Goal: Information Seeking & Learning: Learn about a topic

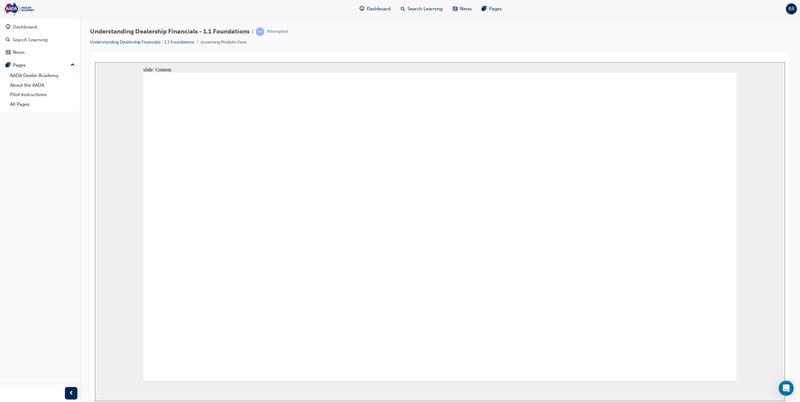
drag, startPoint x: 444, startPoint y: 274, endPoint x: 452, endPoint y: 268, distance: 10.3
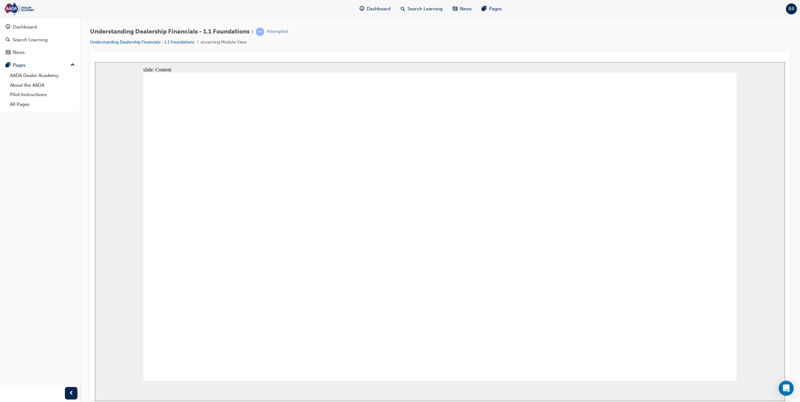
drag, startPoint x: 716, startPoint y: 313, endPoint x: 673, endPoint y: 217, distance: 105.4
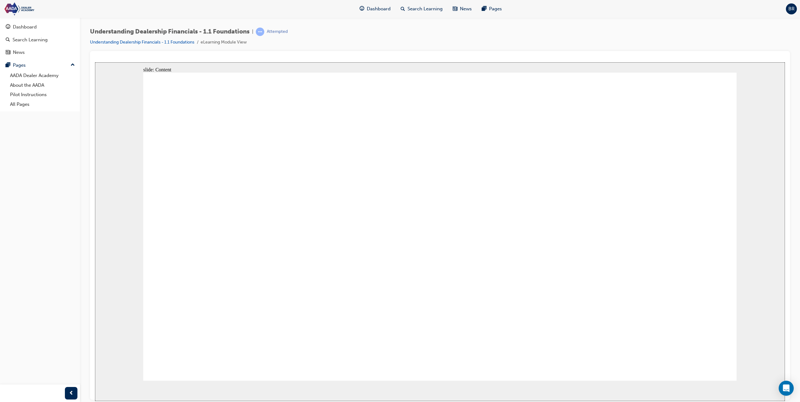
drag, startPoint x: 266, startPoint y: 208, endPoint x: 391, endPoint y: 212, distance: 125.5
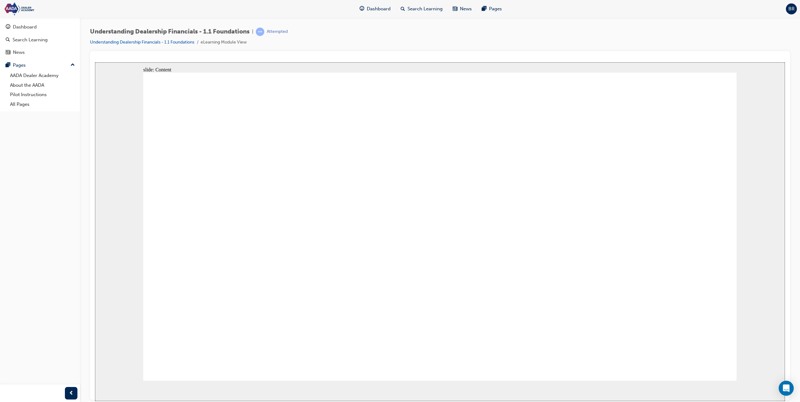
drag, startPoint x: 576, startPoint y: 183, endPoint x: 587, endPoint y: 195, distance: 15.5
drag, startPoint x: 609, startPoint y: 205, endPoint x: 358, endPoint y: 205, distance: 251.1
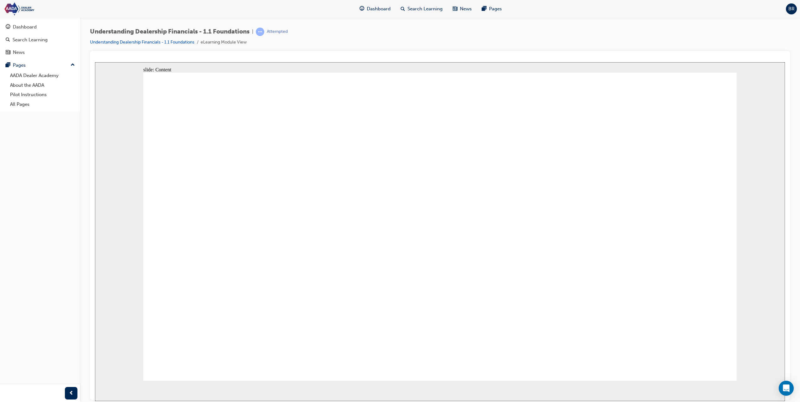
drag, startPoint x: 272, startPoint y: 217, endPoint x: 313, endPoint y: 216, distance: 40.8
drag, startPoint x: 566, startPoint y: 208, endPoint x: 570, endPoint y: 208, distance: 3.8
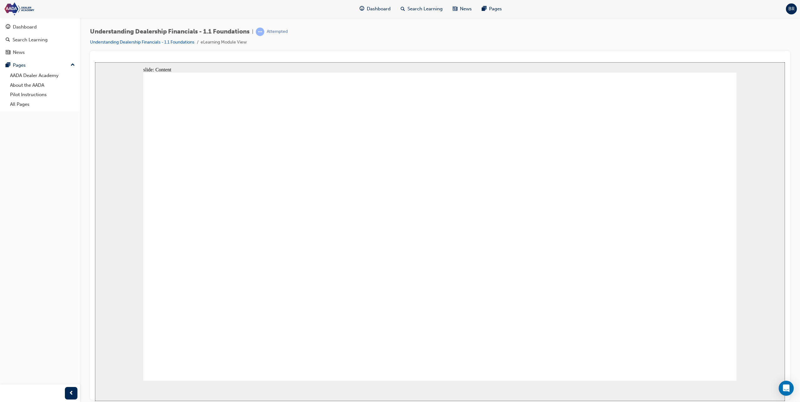
drag, startPoint x: 607, startPoint y: 207, endPoint x: 260, endPoint y: 188, distance: 348.4
drag, startPoint x: 271, startPoint y: 211, endPoint x: 302, endPoint y: 205, distance: 31.4
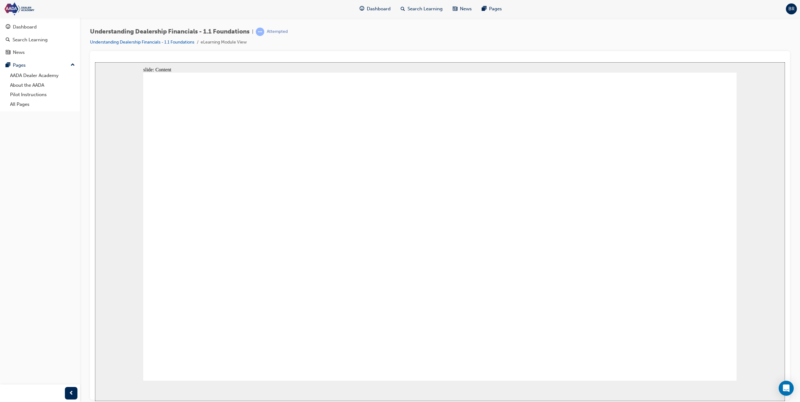
drag, startPoint x: 613, startPoint y: 194, endPoint x: 651, endPoint y: 269, distance: 83.4
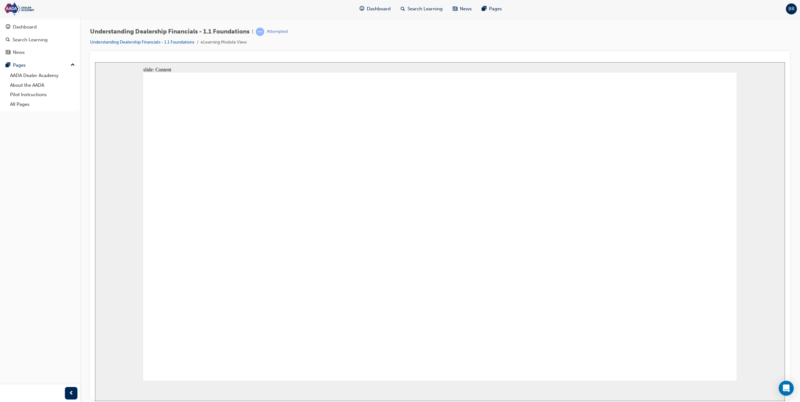
drag, startPoint x: 458, startPoint y: 241, endPoint x: 448, endPoint y: 241, distance: 10.3
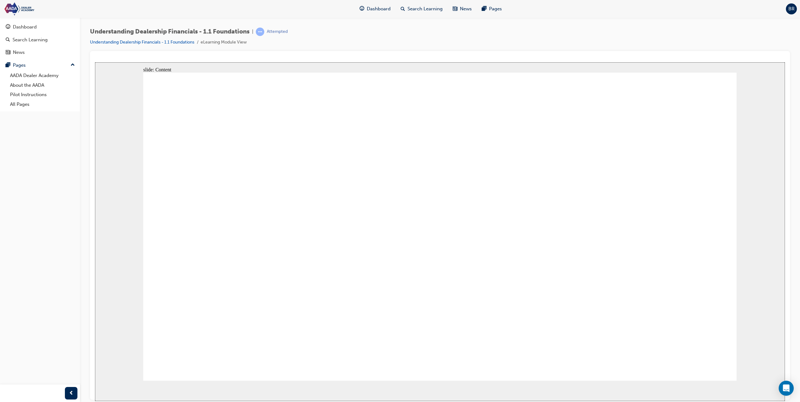
drag, startPoint x: 576, startPoint y: 198, endPoint x: 585, endPoint y: 201, distance: 8.7
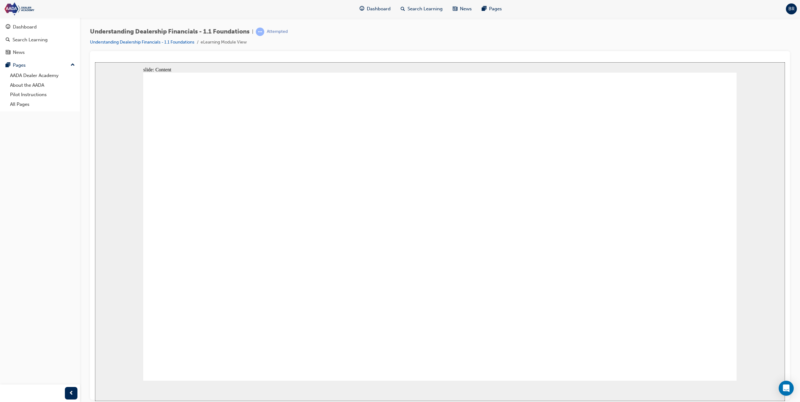
drag, startPoint x: 423, startPoint y: 205, endPoint x: 423, endPoint y: 202, distance: 3.6
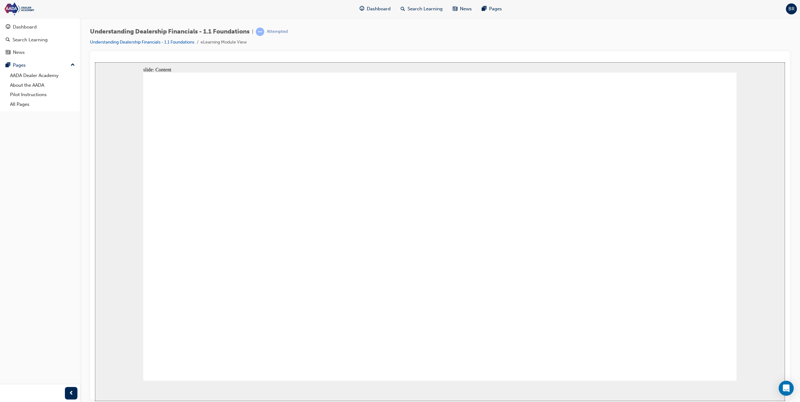
drag, startPoint x: 596, startPoint y: 179, endPoint x: 633, endPoint y: 192, distance: 39.0
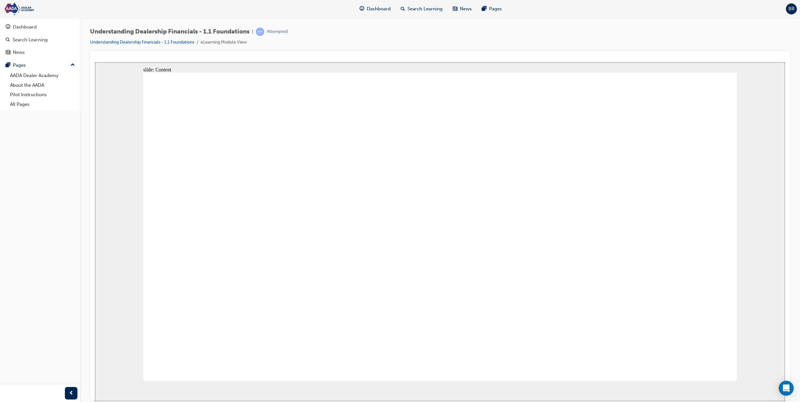
drag, startPoint x: 436, startPoint y: 294, endPoint x: 438, endPoint y: 296, distance: 3.3
drag, startPoint x: 439, startPoint y: 295, endPoint x: 339, endPoint y: 232, distance: 117.3
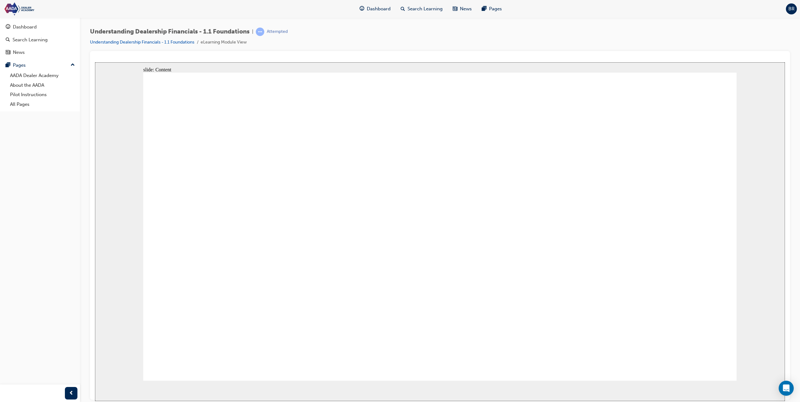
drag, startPoint x: 707, startPoint y: 353, endPoint x: 711, endPoint y: 357, distance: 6.0
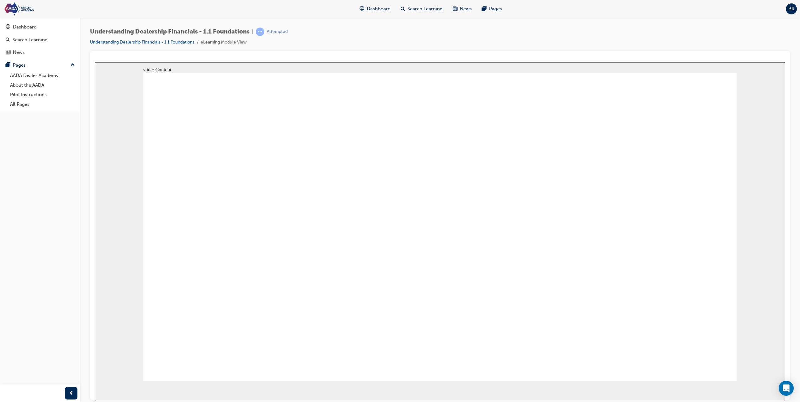
drag, startPoint x: 711, startPoint y: 357, endPoint x: 703, endPoint y: 350, distance: 9.8
drag, startPoint x: 612, startPoint y: 189, endPoint x: 544, endPoint y: 201, distance: 69.1
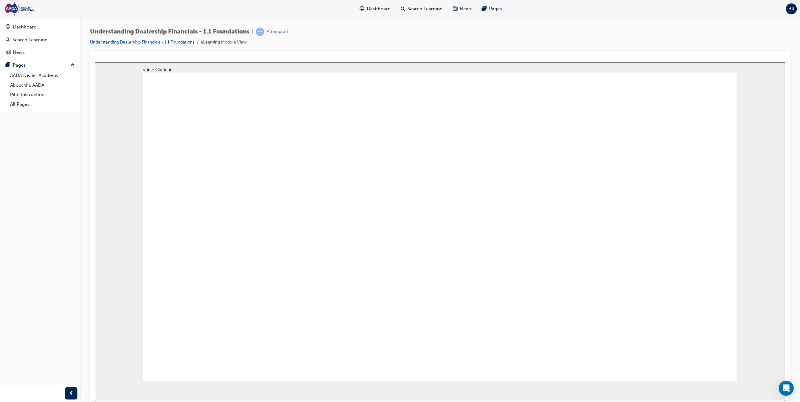
drag, startPoint x: 604, startPoint y: 214, endPoint x: 670, endPoint y: 274, distance: 88.8
drag, startPoint x: 712, startPoint y: 365, endPoint x: 687, endPoint y: 318, distance: 52.9
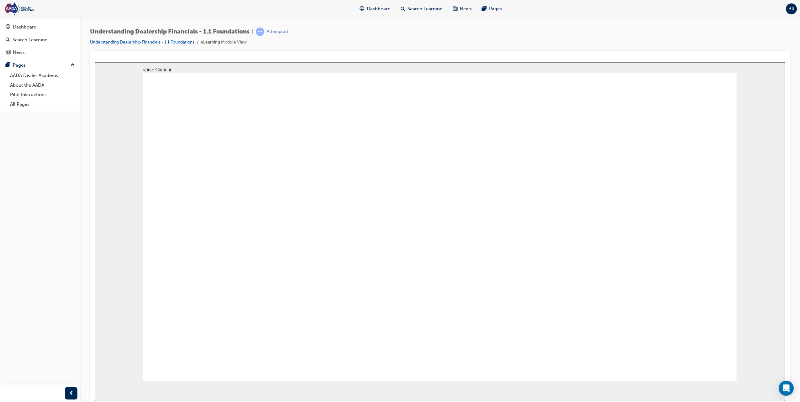
drag, startPoint x: 434, startPoint y: 146, endPoint x: 372, endPoint y: 155, distance: 62.7
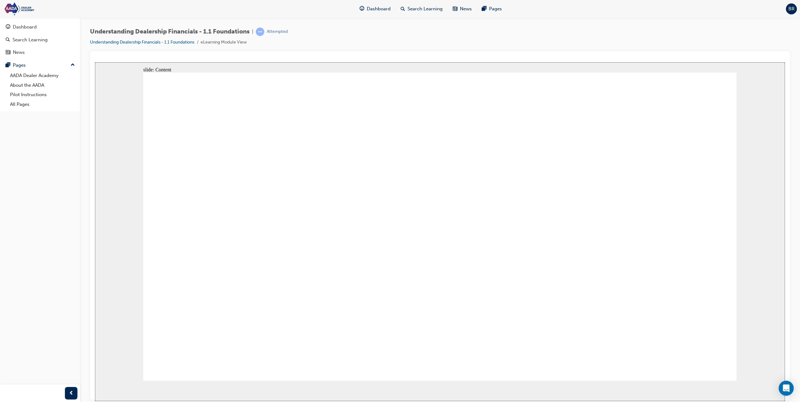
drag, startPoint x: 455, startPoint y: 164, endPoint x: 472, endPoint y: 162, distance: 17.7
drag, startPoint x: 498, startPoint y: 150, endPoint x: 696, endPoint y: 249, distance: 220.9
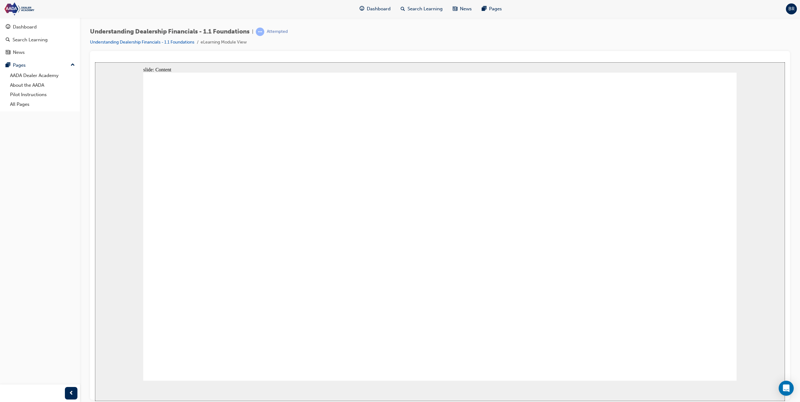
drag, startPoint x: 709, startPoint y: 356, endPoint x: 614, endPoint y: 339, distance: 96.6
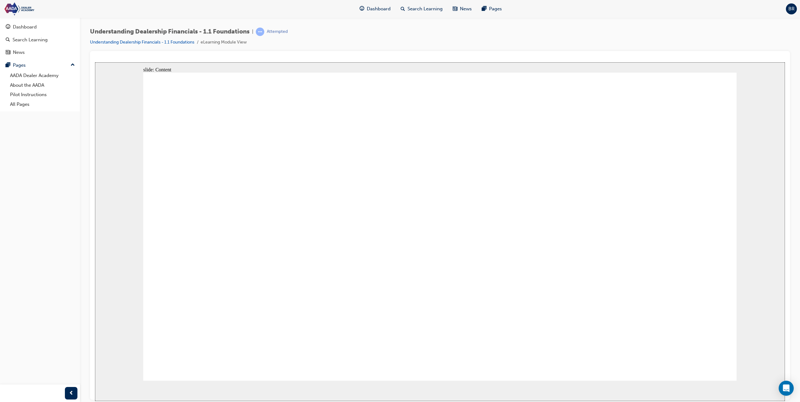
drag, startPoint x: 428, startPoint y: 216, endPoint x: 363, endPoint y: 178, distance: 75.0
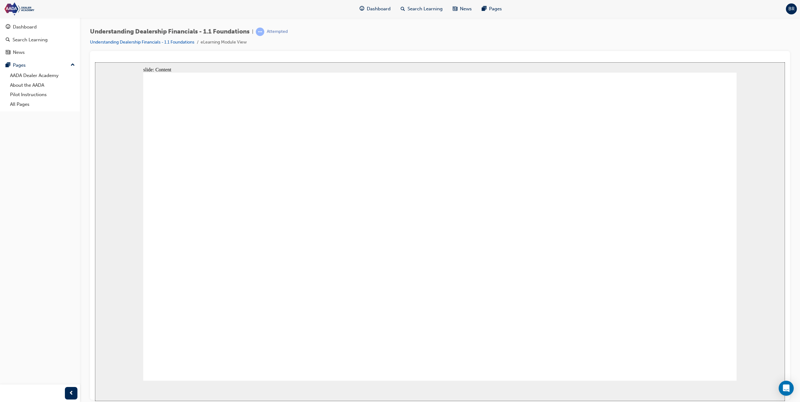
drag, startPoint x: 372, startPoint y: 144, endPoint x: 406, endPoint y: 146, distance: 34.0
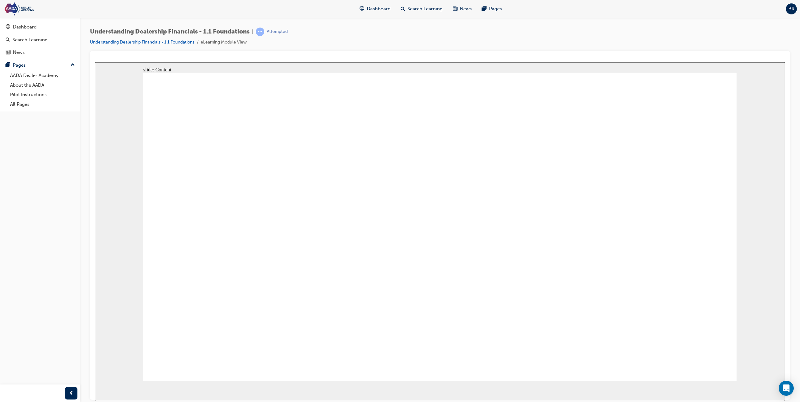
drag, startPoint x: 558, startPoint y: 245, endPoint x: 545, endPoint y: 224, distance: 24.8
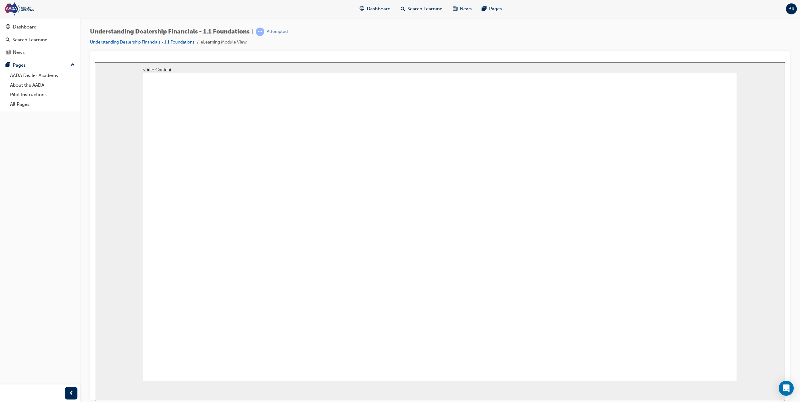
drag, startPoint x: 375, startPoint y: 146, endPoint x: 665, endPoint y: 152, distance: 290.3
drag, startPoint x: 684, startPoint y: 141, endPoint x: 342, endPoint y: 241, distance: 357.0
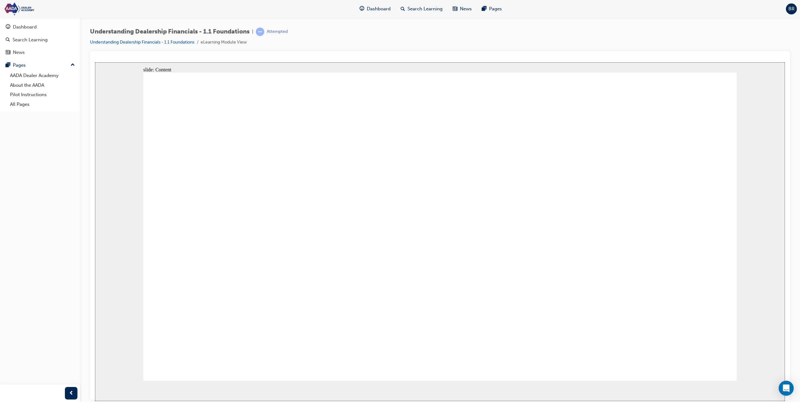
drag, startPoint x: 529, startPoint y: 312, endPoint x: 499, endPoint y: 279, distance: 44.4
drag, startPoint x: 330, startPoint y: 289, endPoint x: 311, endPoint y: 296, distance: 19.8
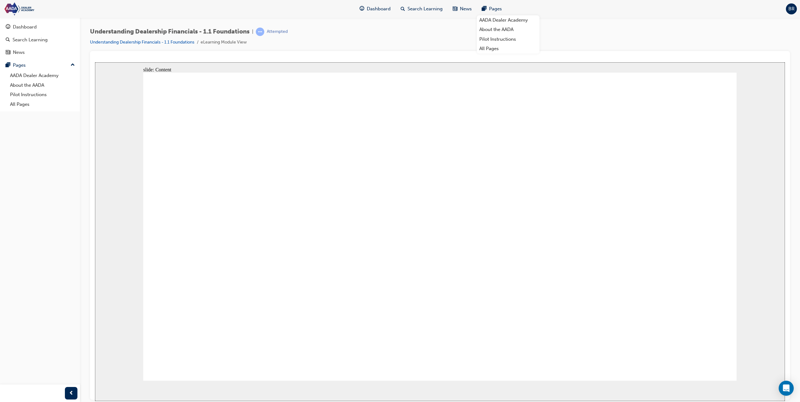
drag, startPoint x: 385, startPoint y: 186, endPoint x: 390, endPoint y: 183, distance: 5.3
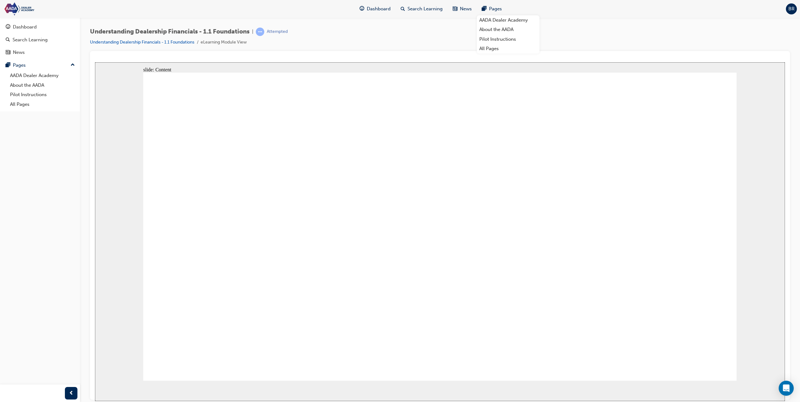
drag, startPoint x: 446, startPoint y: 163, endPoint x: 449, endPoint y: 163, distance: 3.2
drag, startPoint x: 449, startPoint y: 163, endPoint x: 459, endPoint y: 160, distance: 10.6
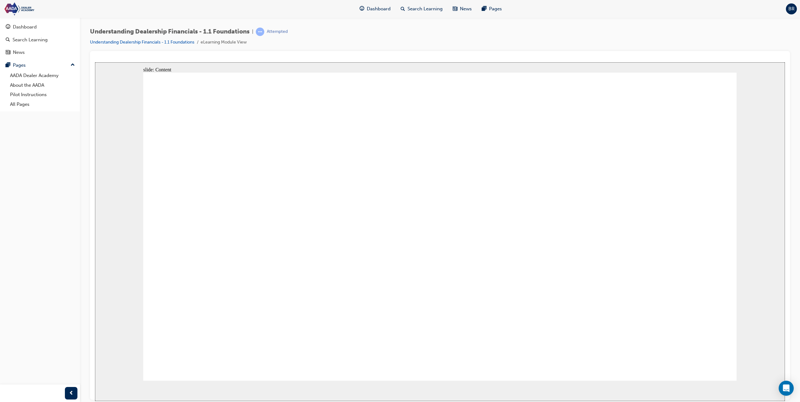
drag, startPoint x: 376, startPoint y: 139, endPoint x: 381, endPoint y: 141, distance: 5.5
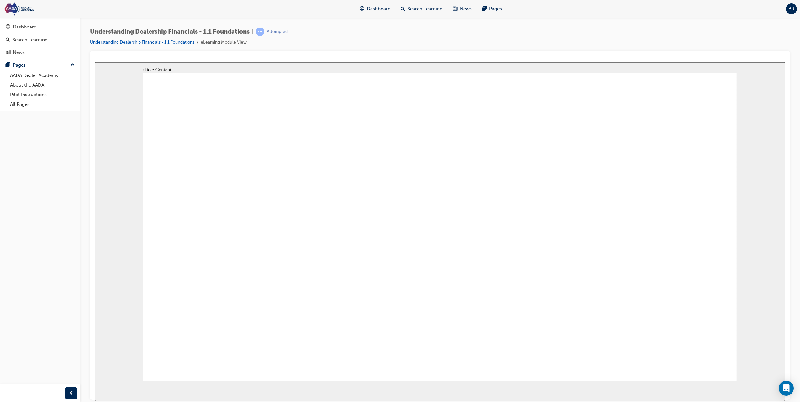
drag, startPoint x: 627, startPoint y: 279, endPoint x: 458, endPoint y: 275, distance: 169.6
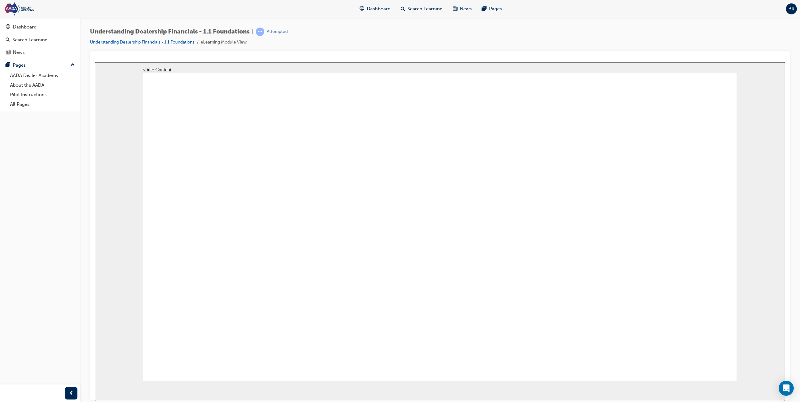
drag, startPoint x: 478, startPoint y: 293, endPoint x: 484, endPoint y: 293, distance: 5.6
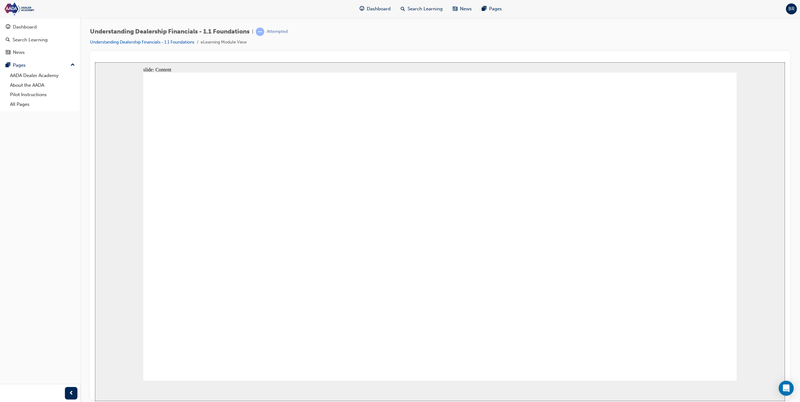
drag, startPoint x: 481, startPoint y: 190, endPoint x: 650, endPoint y: 257, distance: 181.9
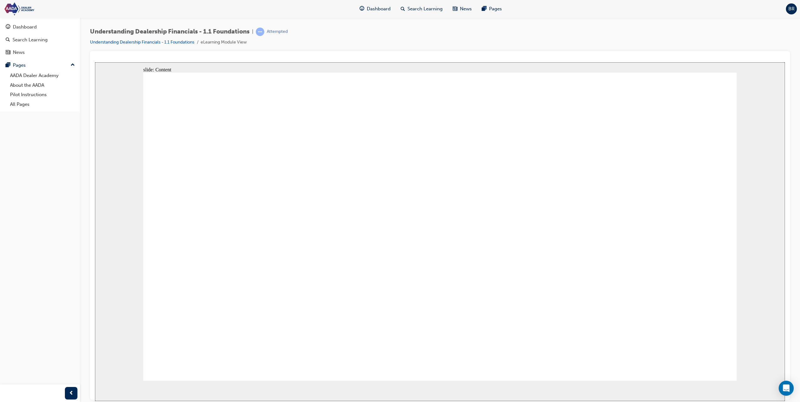
drag, startPoint x: 404, startPoint y: 204, endPoint x: 393, endPoint y: 195, distance: 14.3
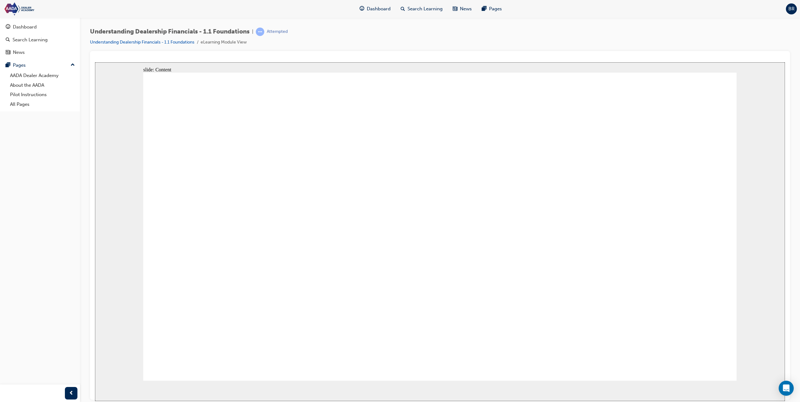
drag, startPoint x: 528, startPoint y: 252, endPoint x: 544, endPoint y: 259, distance: 17.4
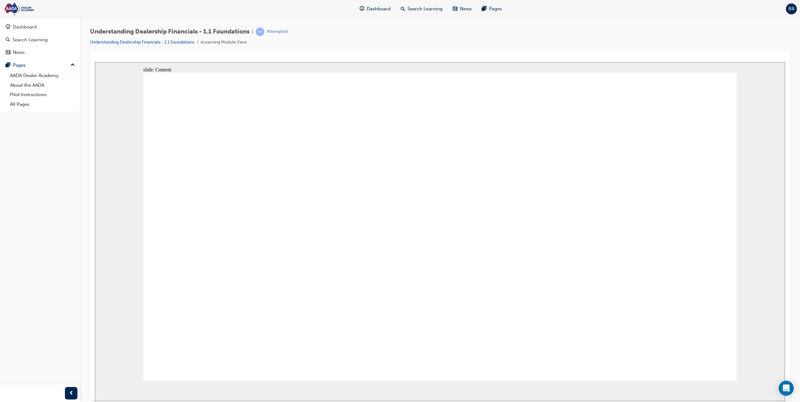
drag, startPoint x: 485, startPoint y: 228, endPoint x: 381, endPoint y: 210, distance: 105.4
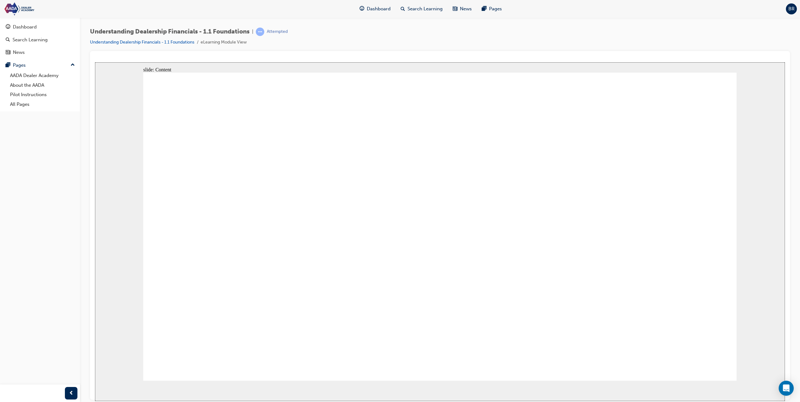
drag, startPoint x: 586, startPoint y: 160, endPoint x: 673, endPoint y: 242, distance: 119.1
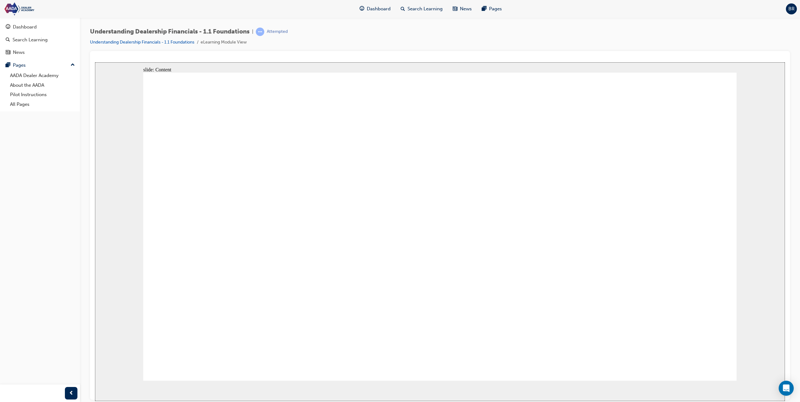
drag, startPoint x: 443, startPoint y: 264, endPoint x: 437, endPoint y: 261, distance: 6.5
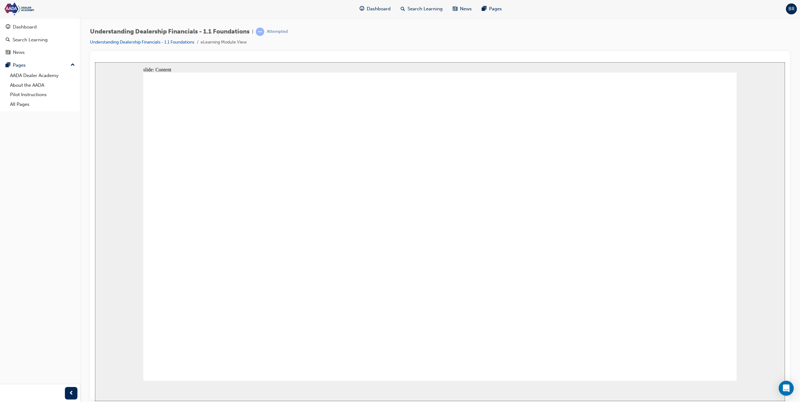
drag, startPoint x: 261, startPoint y: 157, endPoint x: 288, endPoint y: 155, distance: 27.3
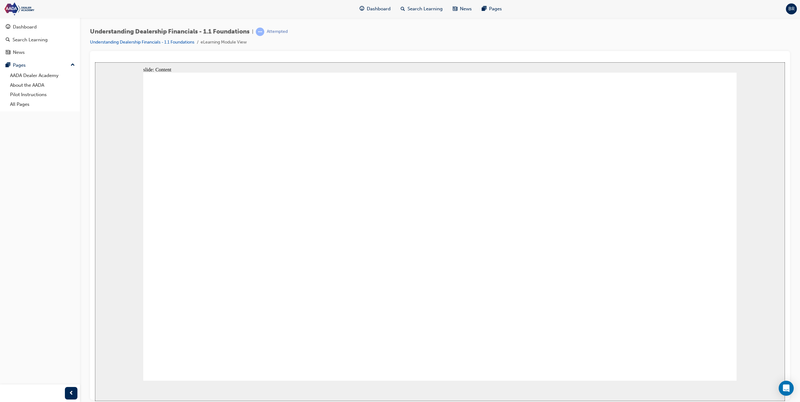
drag, startPoint x: 667, startPoint y: 325, endPoint x: 560, endPoint y: 259, distance: 125.7
drag, startPoint x: 252, startPoint y: 132, endPoint x: 260, endPoint y: 125, distance: 10.3
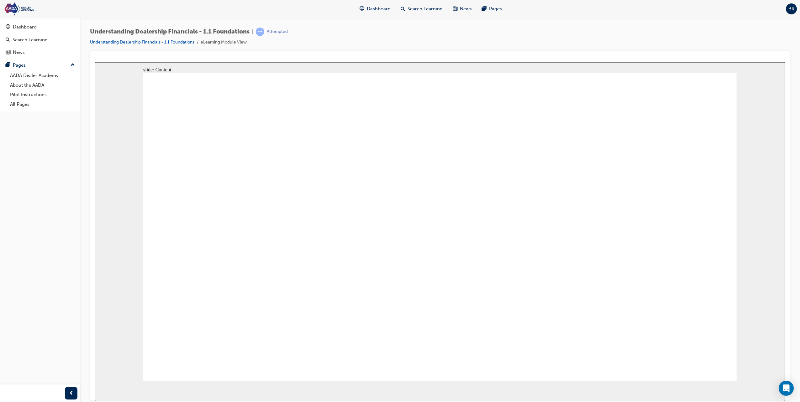
drag, startPoint x: 672, startPoint y: 211, endPoint x: 677, endPoint y: 218, distance: 9.2
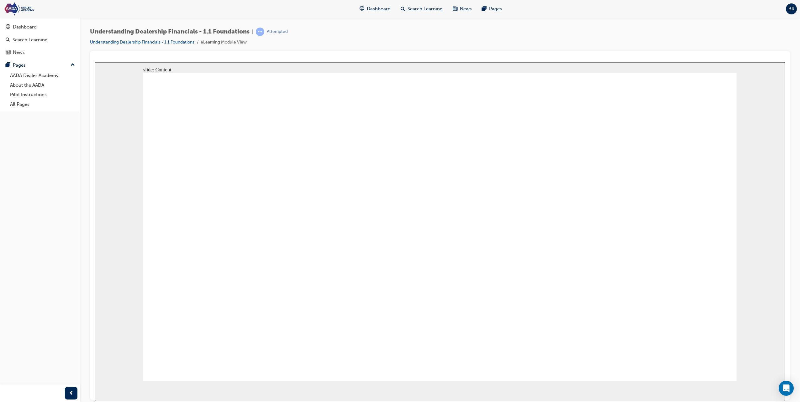
drag, startPoint x: 312, startPoint y: 189, endPoint x: 316, endPoint y: 190, distance: 3.9
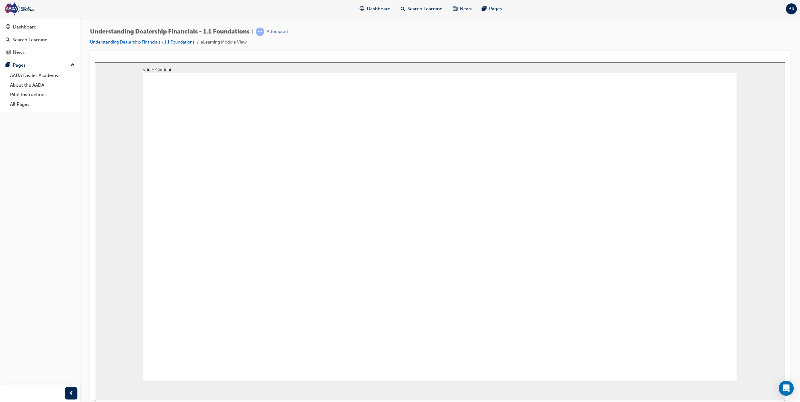
drag, startPoint x: 418, startPoint y: 192, endPoint x: 576, endPoint y: 229, distance: 162.8
drag, startPoint x: 245, startPoint y: 193, endPoint x: 325, endPoint y: 191, distance: 80.3
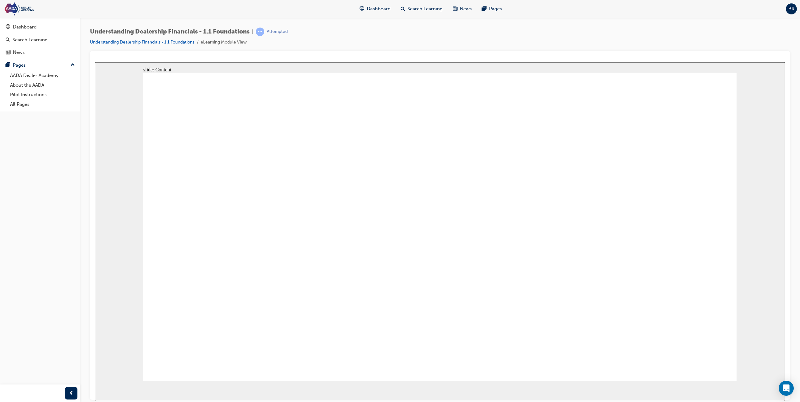
drag, startPoint x: 231, startPoint y: 193, endPoint x: 244, endPoint y: 192, distance: 13.6
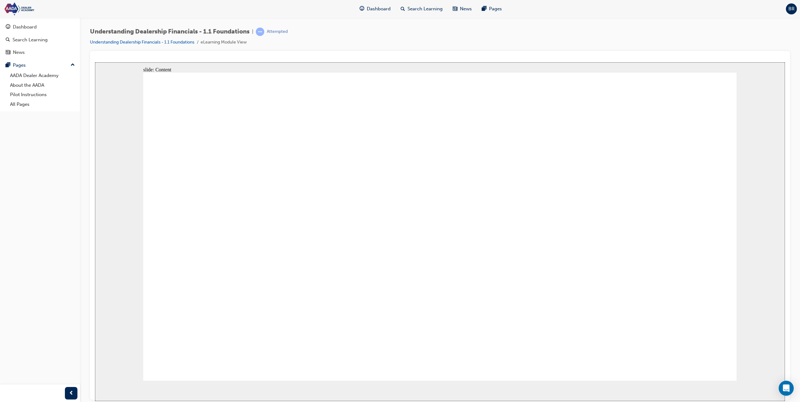
drag, startPoint x: 244, startPoint y: 192, endPoint x: 274, endPoint y: 183, distance: 31.1
drag, startPoint x: 330, startPoint y: 150, endPoint x: 536, endPoint y: 119, distance: 208.2
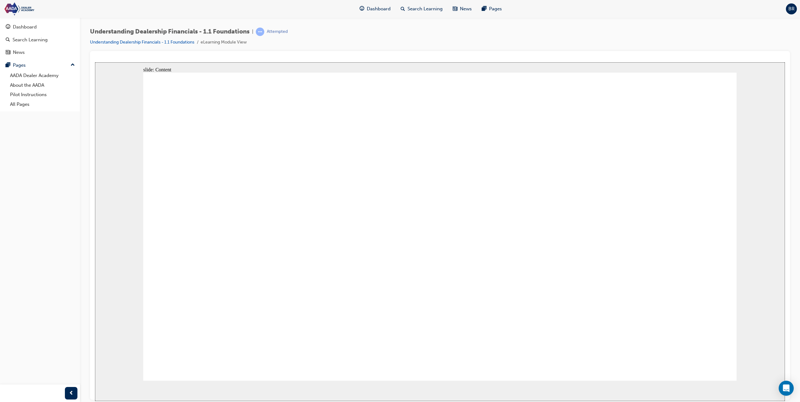
drag, startPoint x: 199, startPoint y: 197, endPoint x: 323, endPoint y: 200, distance: 124.8
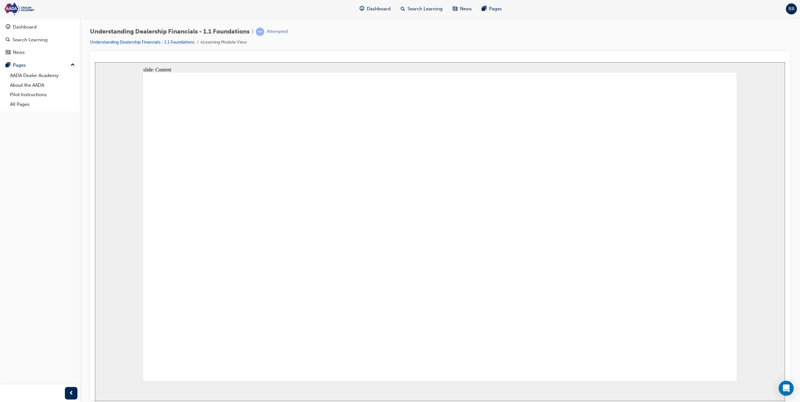
drag, startPoint x: 428, startPoint y: 288, endPoint x: 406, endPoint y: 280, distance: 22.7
drag, startPoint x: 406, startPoint y: 280, endPoint x: 374, endPoint y: 264, distance: 36.3
drag, startPoint x: 374, startPoint y: 264, endPoint x: 371, endPoint y: 258, distance: 6.9
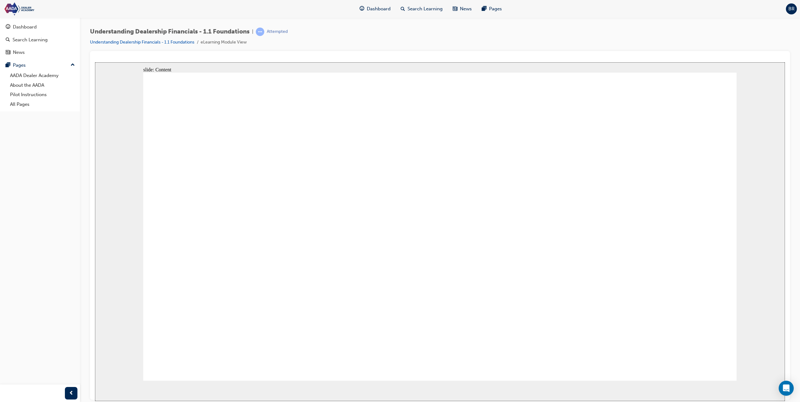
drag, startPoint x: 599, startPoint y: 296, endPoint x: 605, endPoint y: 295, distance: 5.7
drag, startPoint x: 714, startPoint y: 353, endPoint x: 647, endPoint y: 354, distance: 66.8
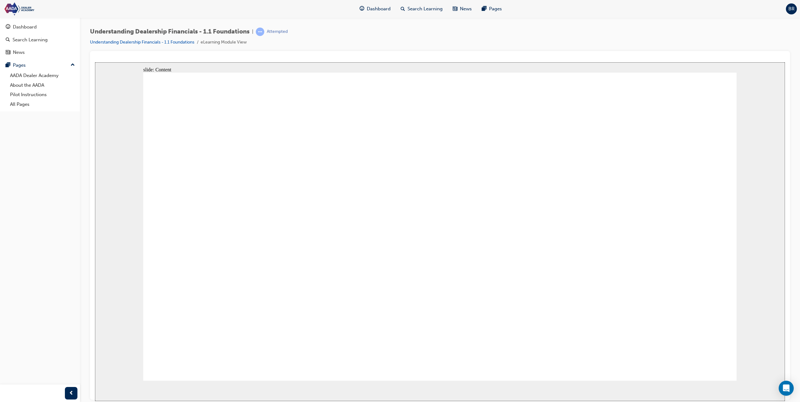
drag, startPoint x: 645, startPoint y: 354, endPoint x: 642, endPoint y: 347, distance: 7.7
